Goal: Task Accomplishment & Management: Manage account settings

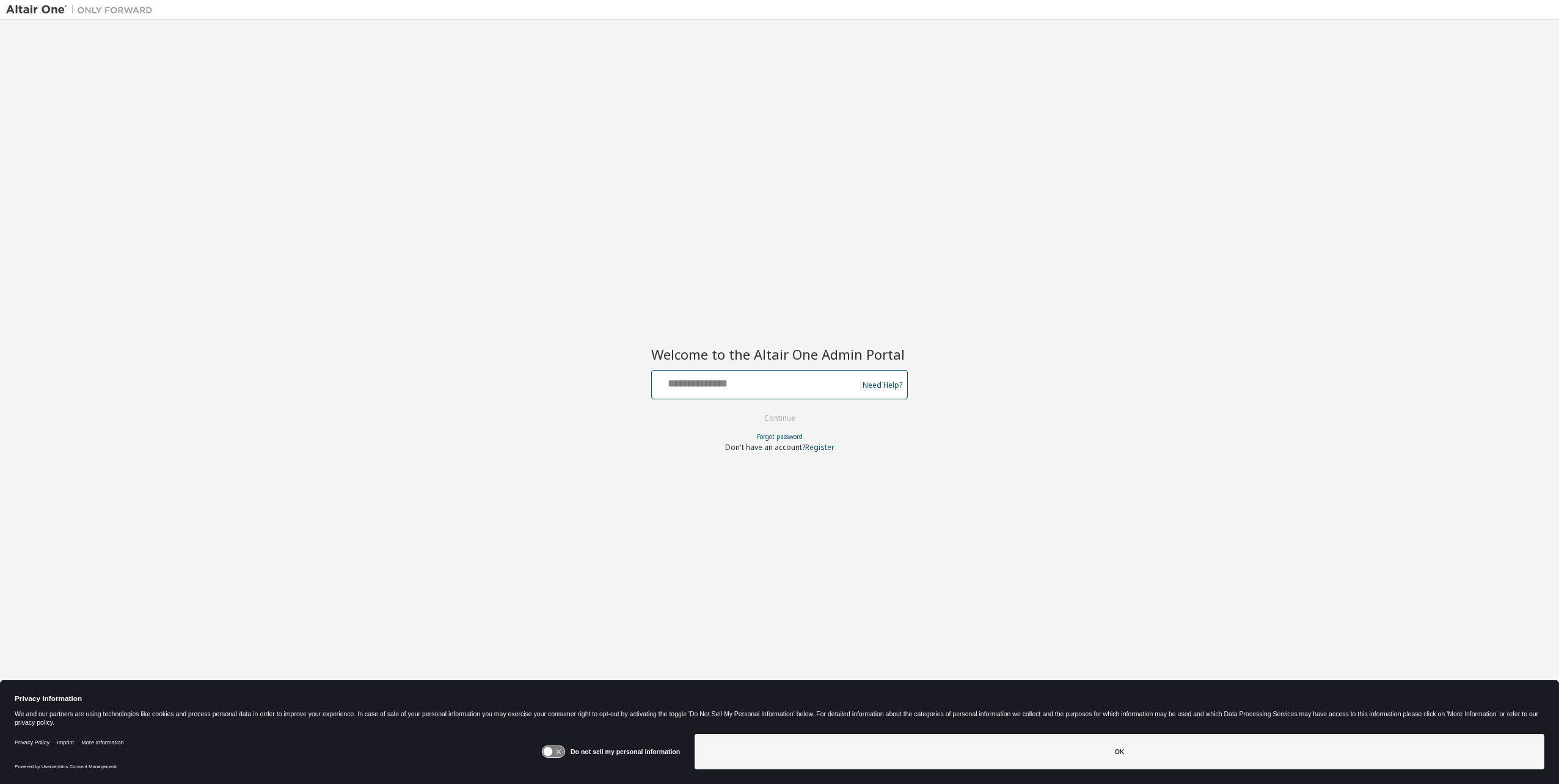
click at [743, 386] on input "text" at bounding box center [756, 382] width 199 height 18
type input "**********"
click at [787, 417] on button "Continue" at bounding box center [780, 418] width 57 height 18
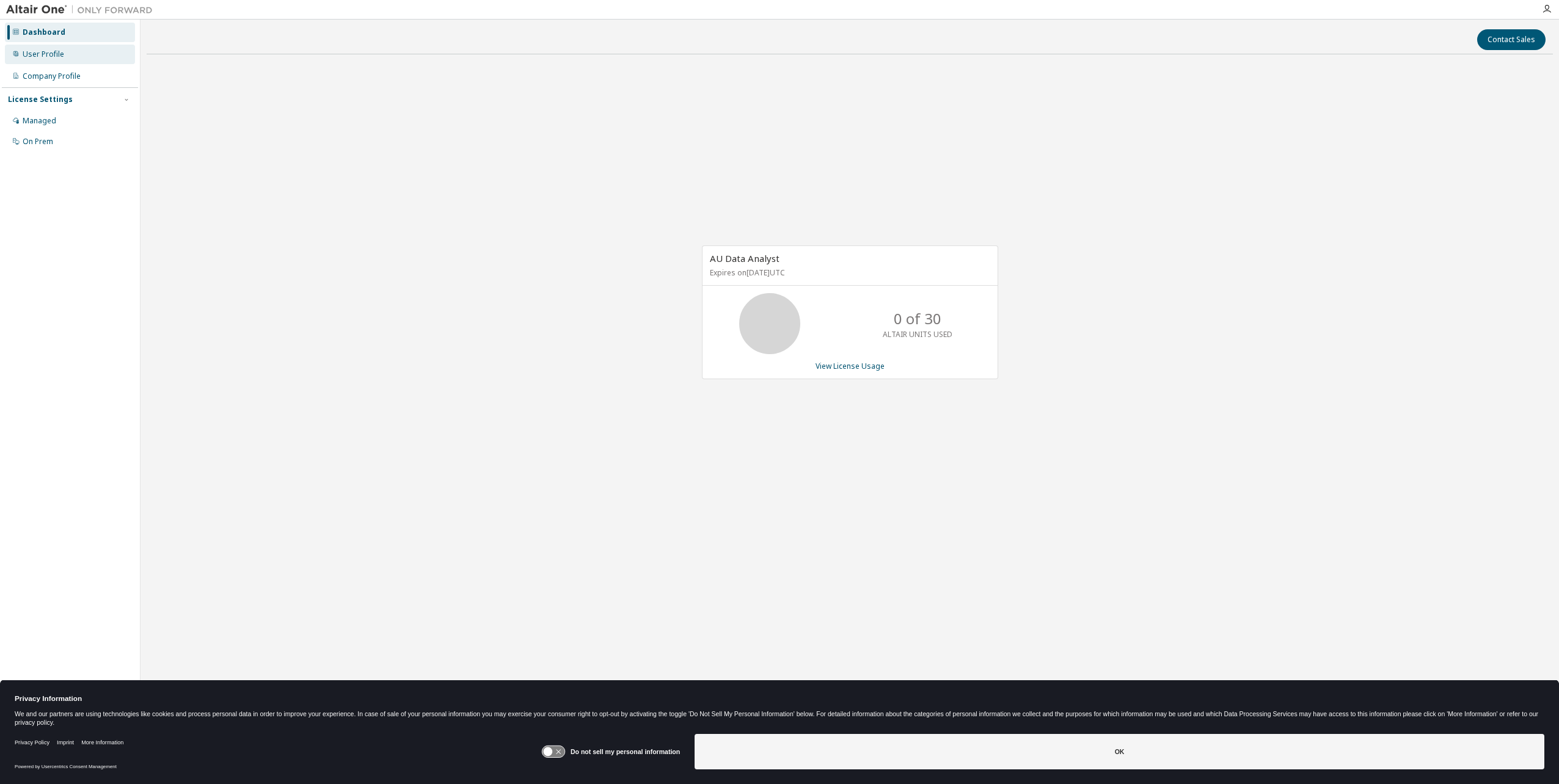
click at [57, 53] on div "User Profile" at bounding box center [44, 54] width 42 height 10
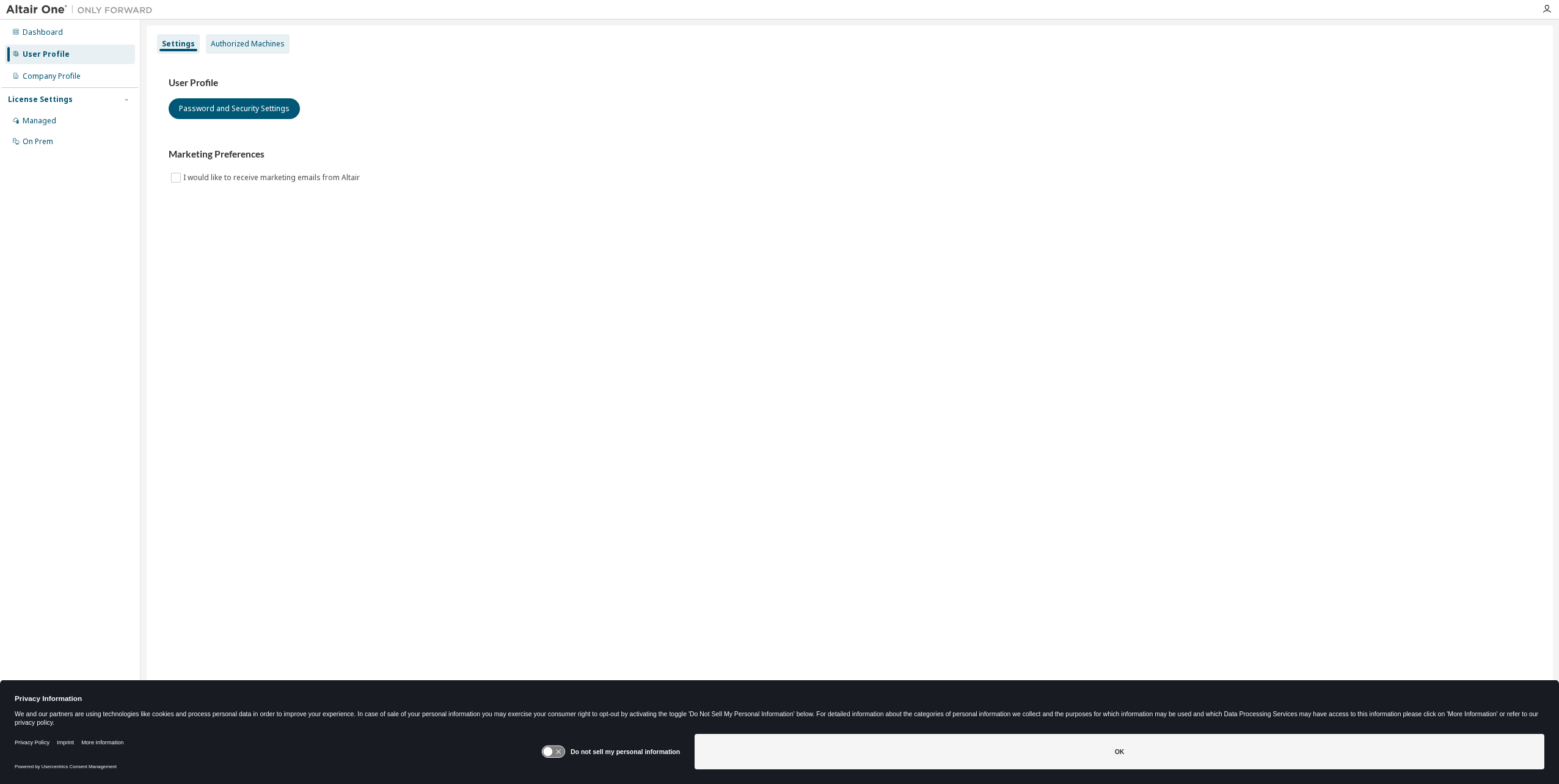
click at [250, 39] on div "Authorized Machines" at bounding box center [247, 44] width 73 height 10
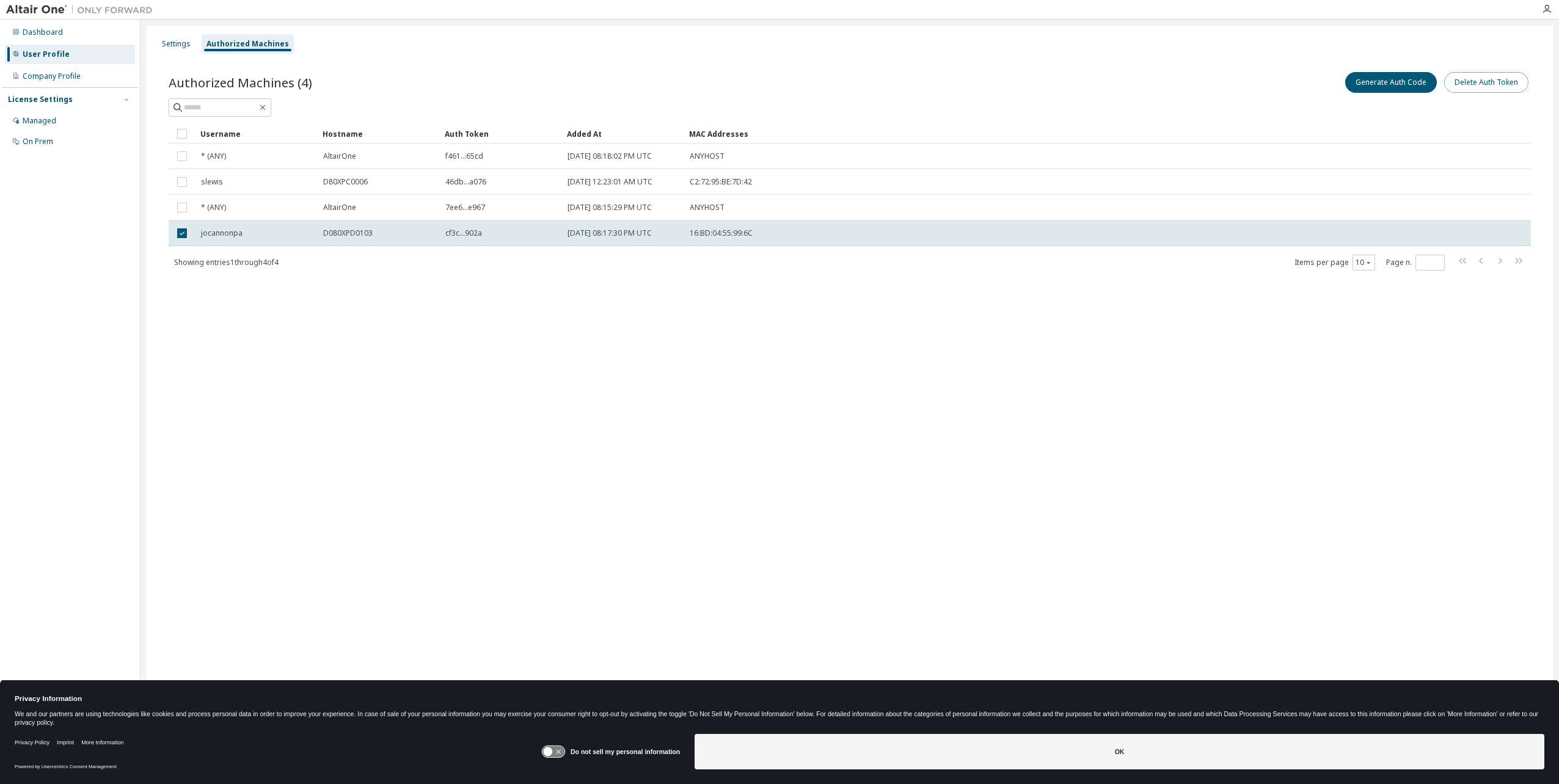
click at [1470, 81] on button "Delete Auth Token" at bounding box center [1486, 83] width 84 height 21
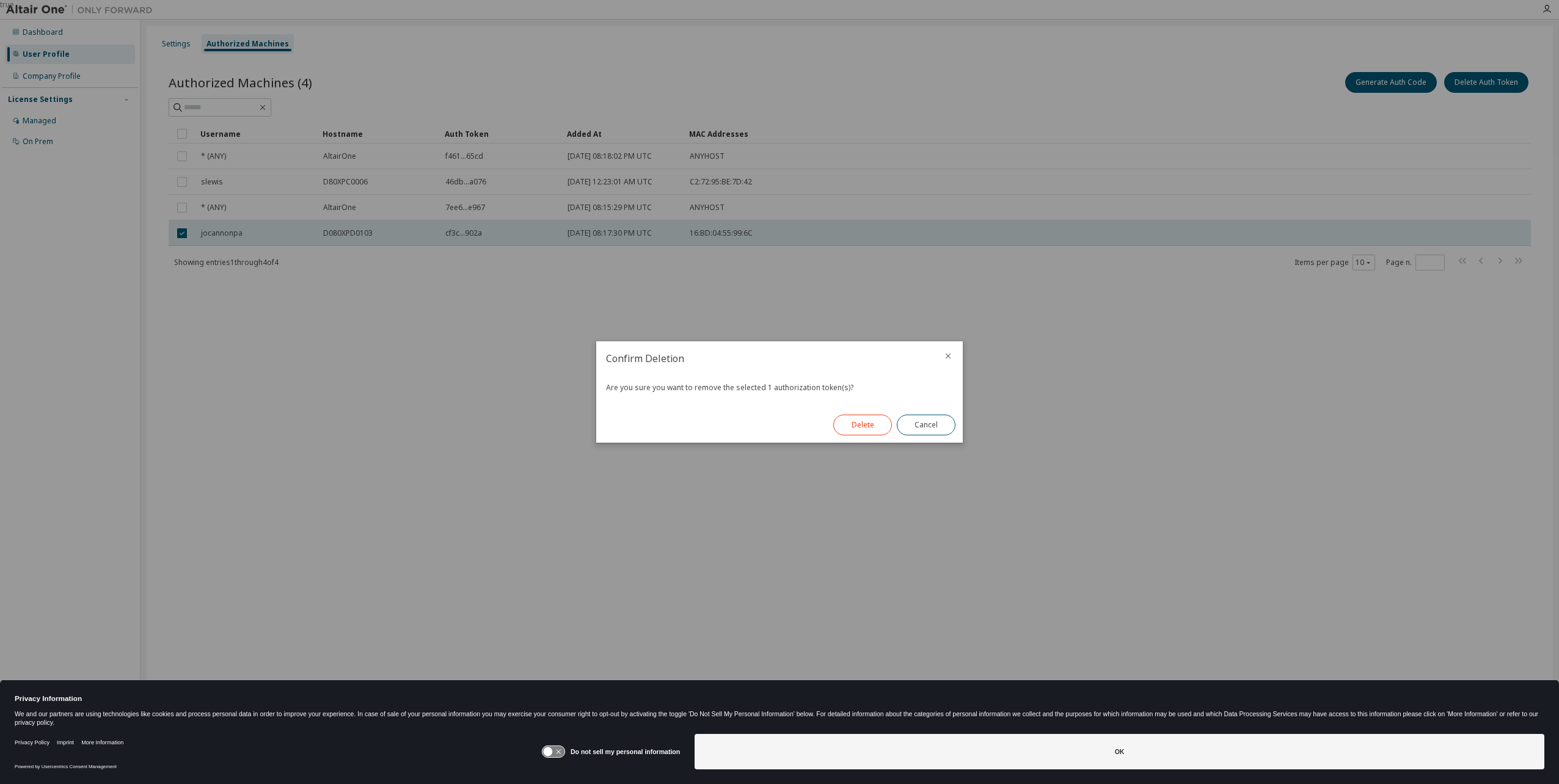
click at [865, 424] on button "Delete" at bounding box center [862, 425] width 58 height 21
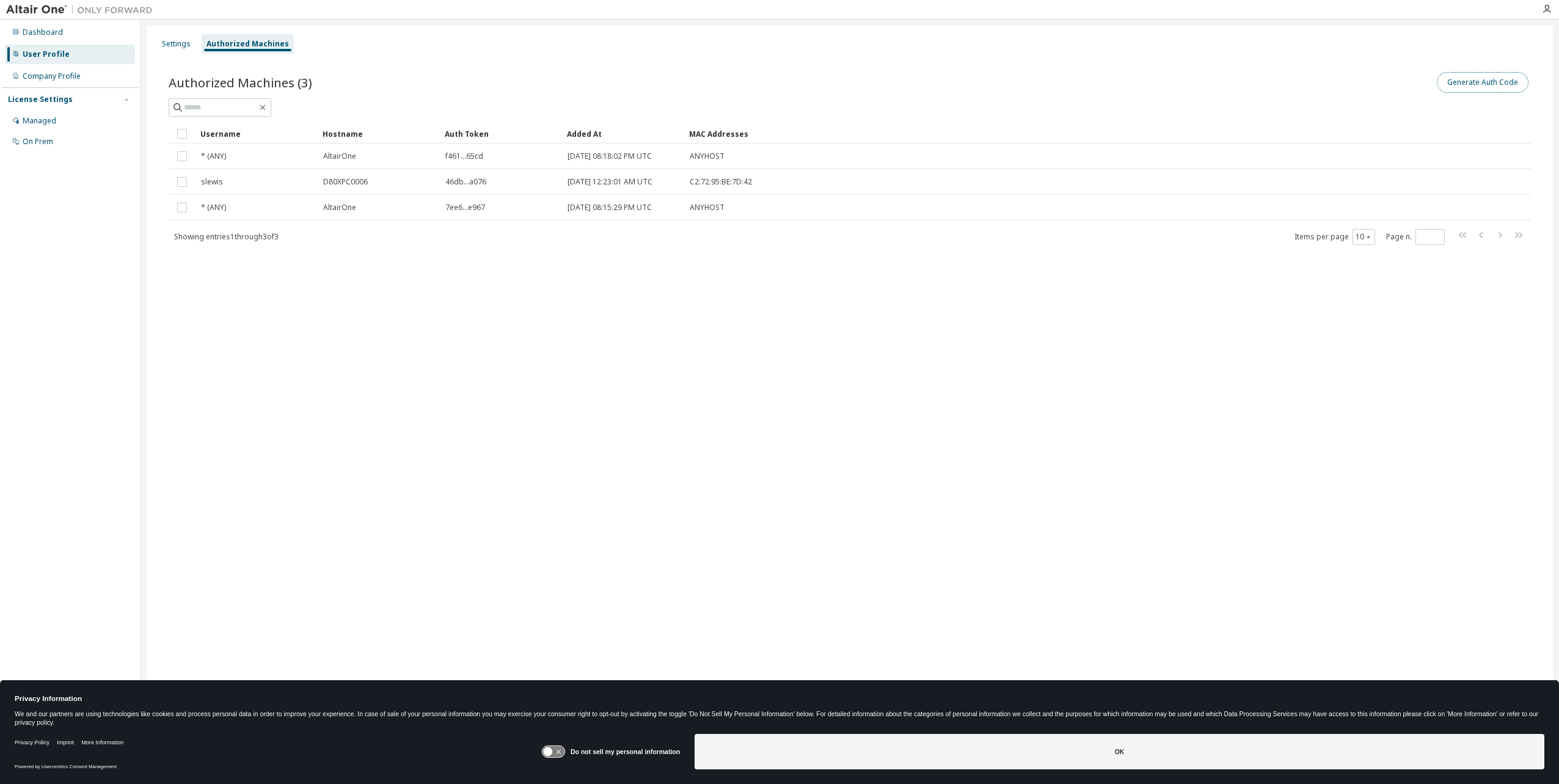
click at [1494, 82] on button "Generate Auth Code" at bounding box center [1483, 83] width 92 height 21
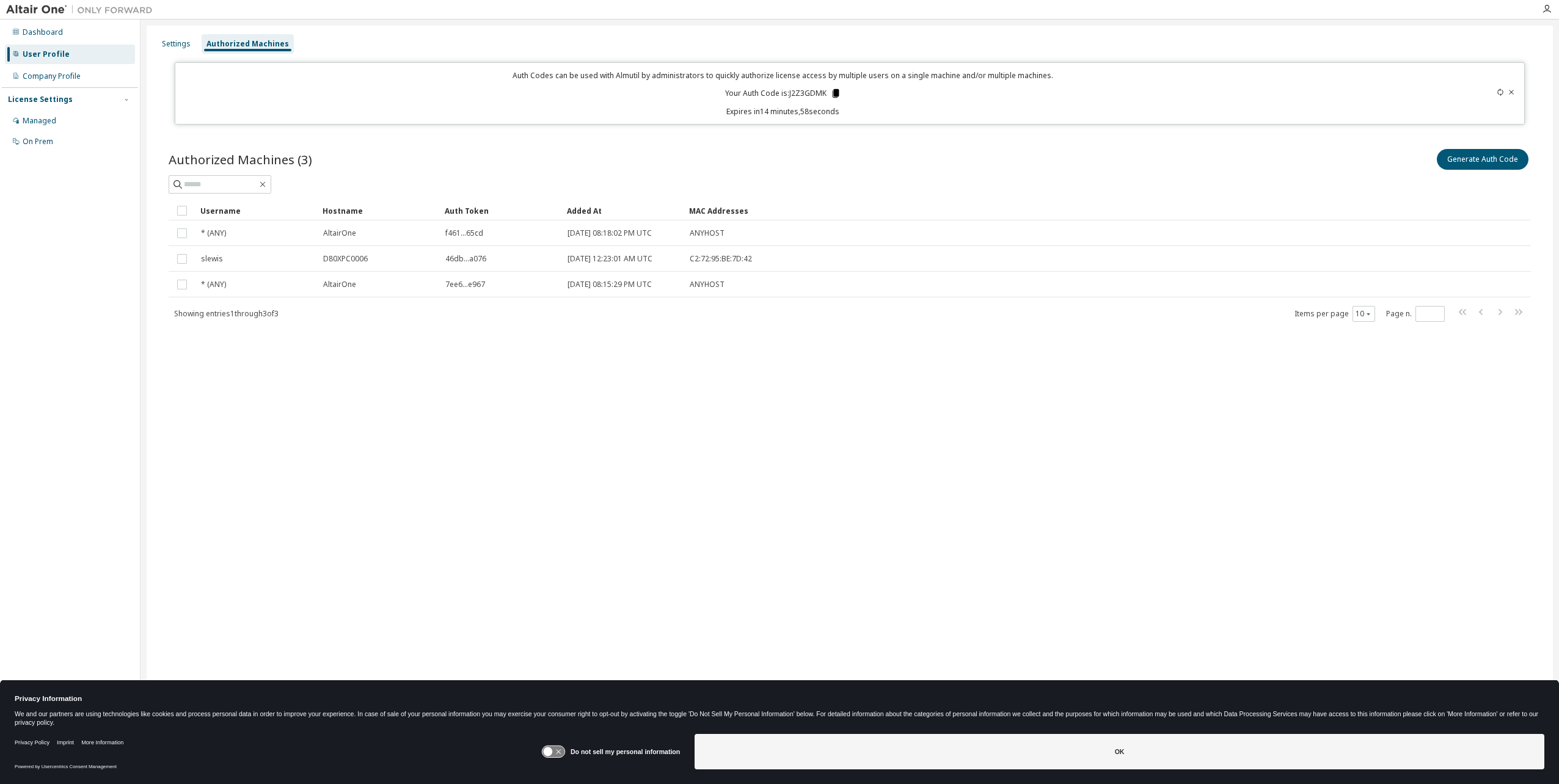
click at [835, 93] on icon at bounding box center [835, 93] width 7 height 9
